Goal: Information Seeking & Learning: Learn about a topic

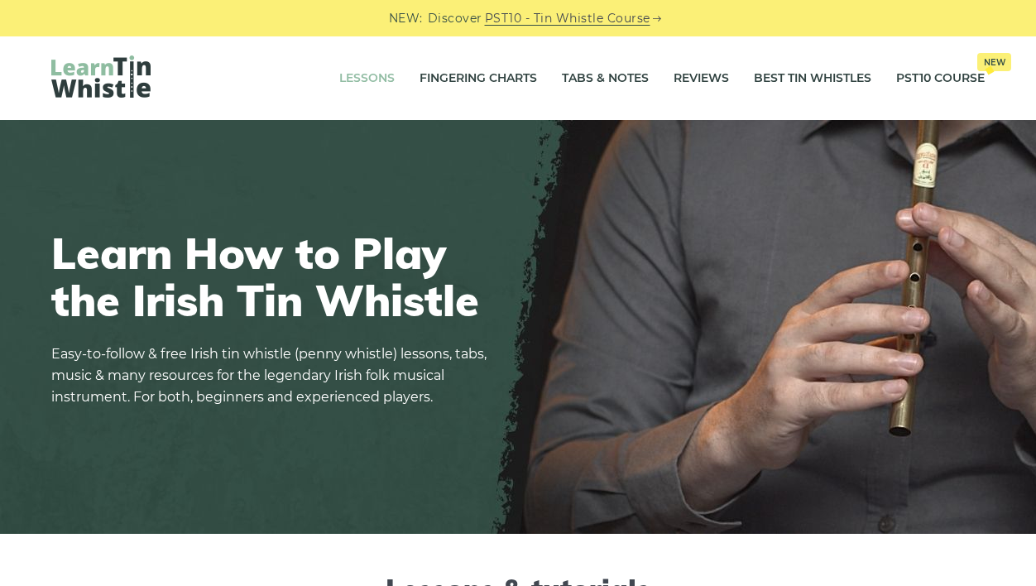
click at [366, 70] on link "Lessons" at bounding box center [366, 78] width 55 height 41
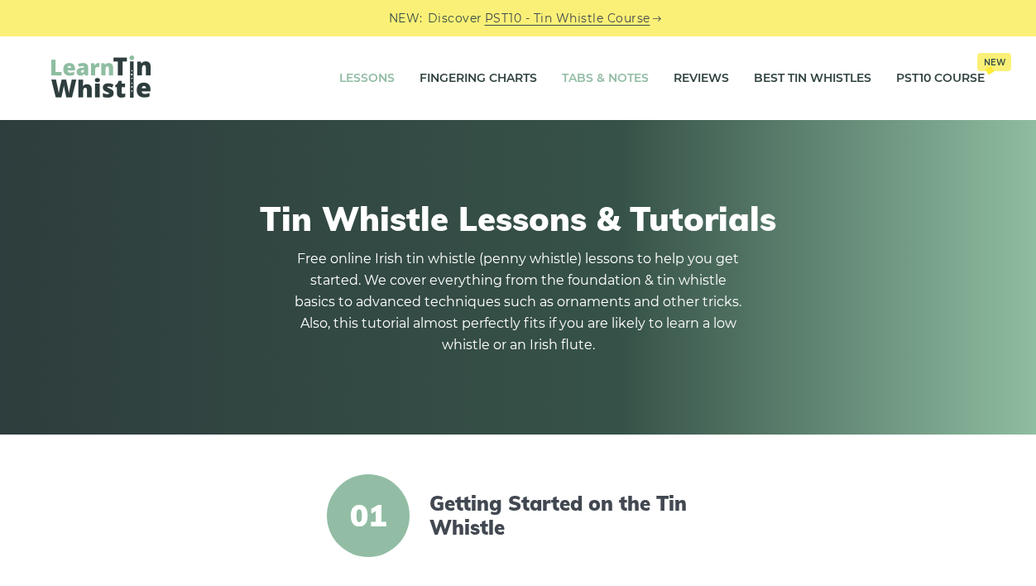
click at [628, 81] on link "Tabs & Notes" at bounding box center [605, 78] width 87 height 41
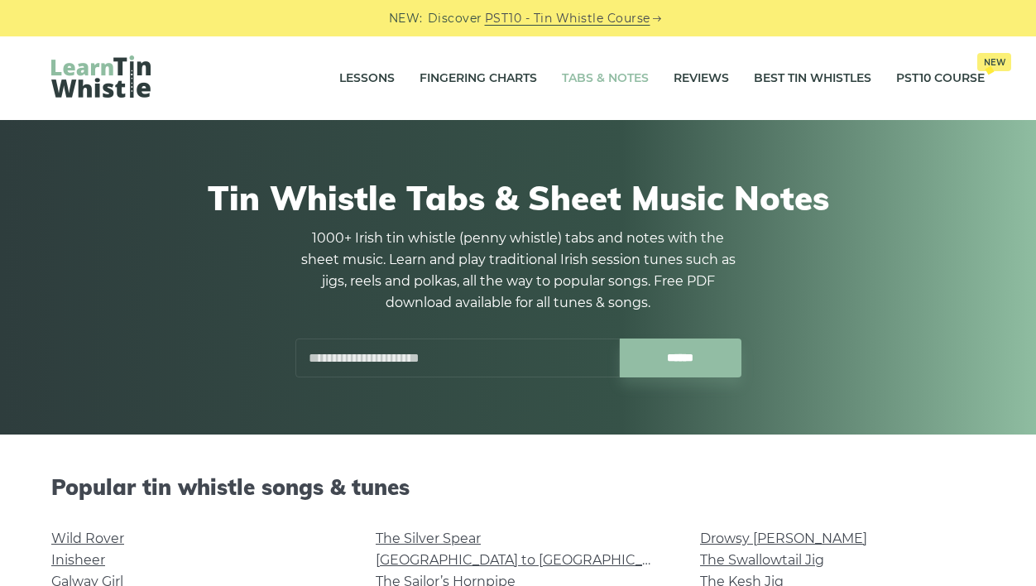
scroll to position [324, 0]
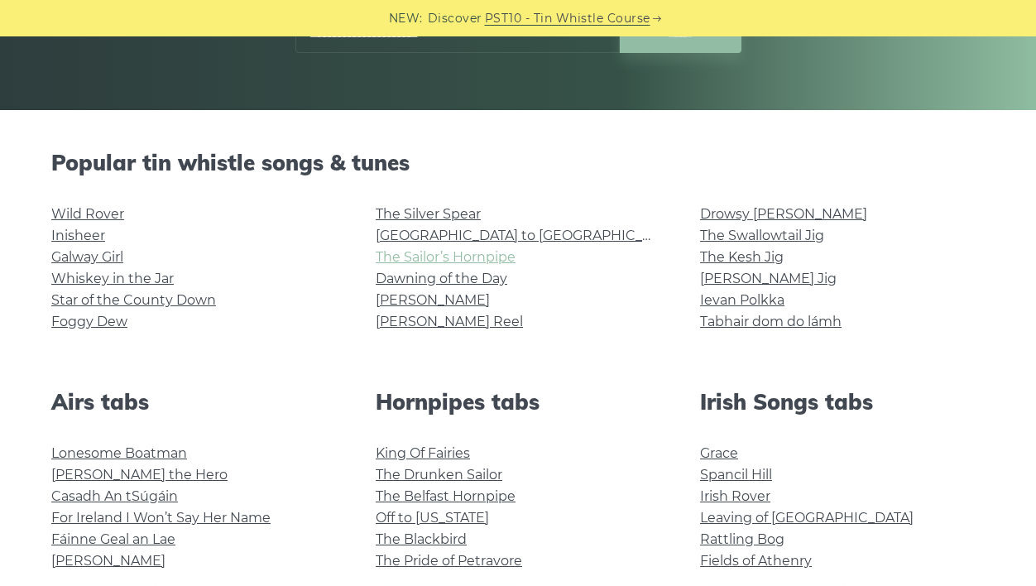
click at [443, 256] on link "The Sailor’s Hornpipe" at bounding box center [446, 257] width 140 height 16
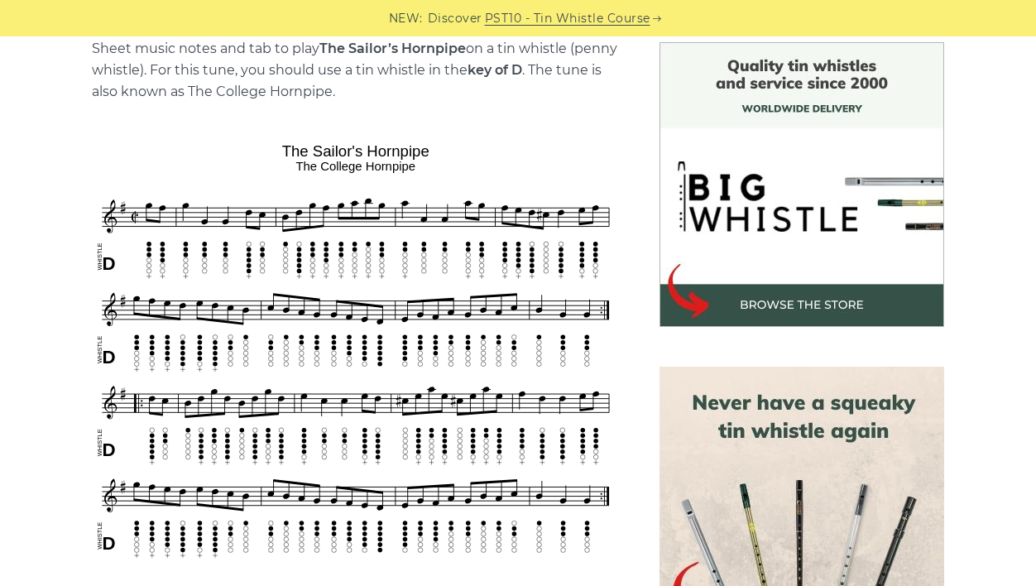
scroll to position [428, 0]
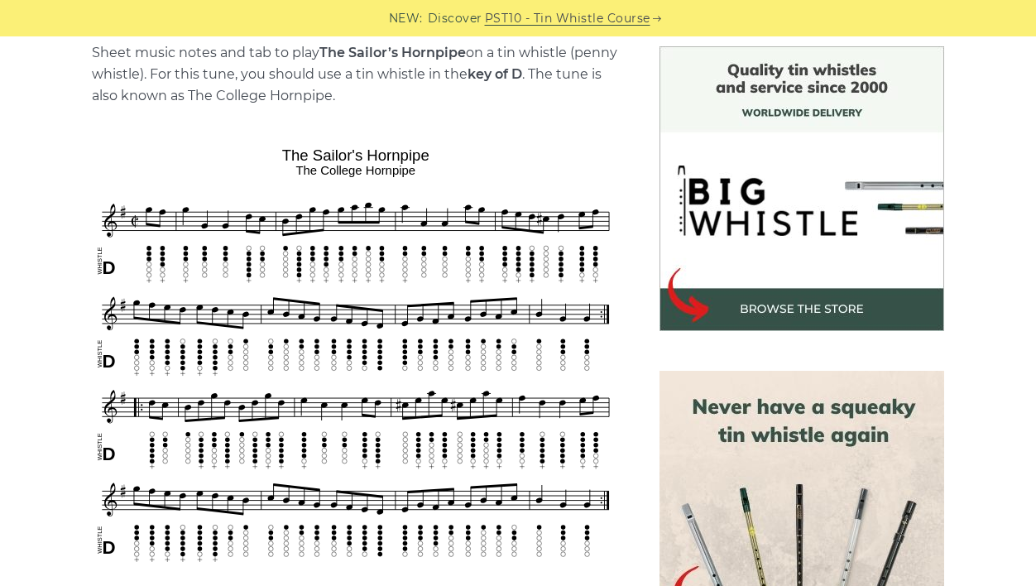
click at [819, 315] on img at bounding box center [801, 188] width 285 height 285
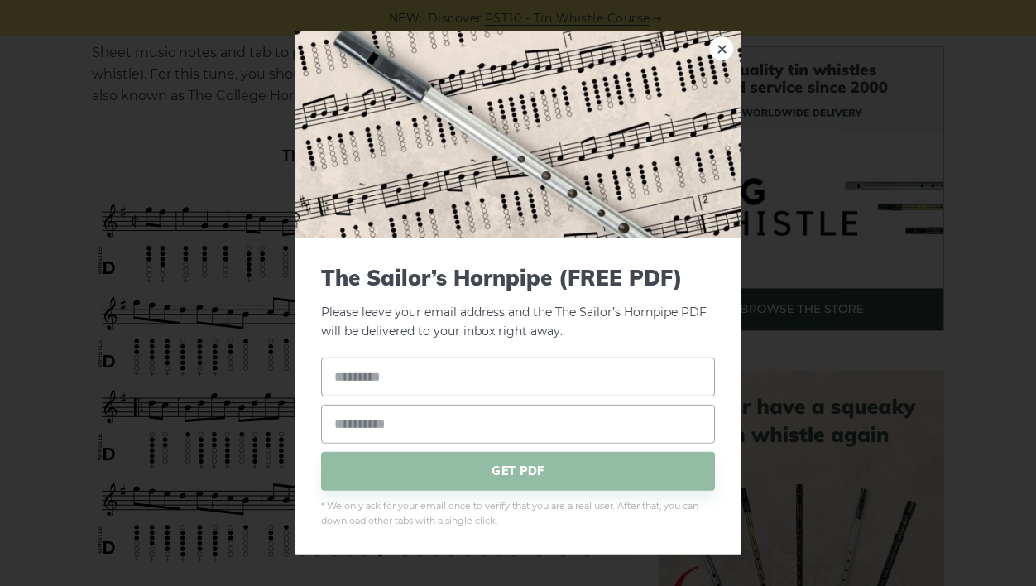
click at [908, 3] on div "× The Sailor’s Hornpipe (FREE PDF) Please leave your email address and the The …" at bounding box center [518, 293] width 1036 height 586
